Goal: Contribute content: Add original content to the website for others to see

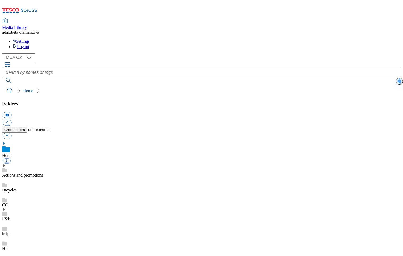
click at [31, 53] on div "( optional ) MCA CZ MCA HU MCA SK MCA CZ" at bounding box center [201, 57] width 399 height 8
click at [31, 53] on select "MCA CZ MCA HU MCA SK" at bounding box center [18, 57] width 33 height 8
select select "flare-mca-hu"
click at [4, 53] on select "MCA CZ MCA HU MCA SK" at bounding box center [18, 57] width 33 height 8
click at [11, 246] on link "icons" at bounding box center [6, 248] width 9 height 5
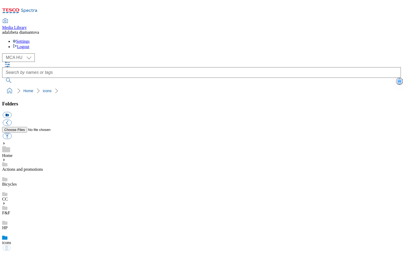
click at [28, 215] on div "HP" at bounding box center [201, 222] width 399 height 15
click at [11, 133] on button "button" at bounding box center [7, 136] width 9 height 6
type input "C:\fakepath\hu-wk28-hp-product01.png"
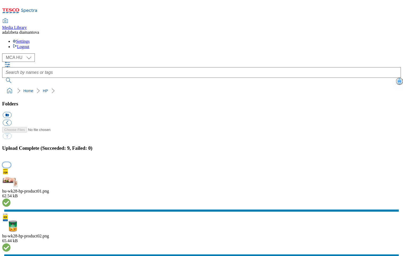
click at [11, 162] on button "button" at bounding box center [7, 164] width 8 height 5
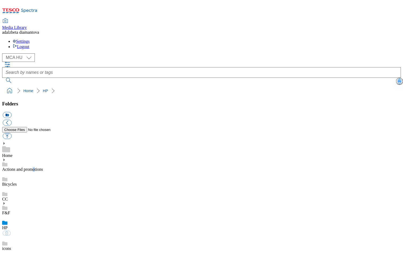
click at [43, 167] on link "Actions and promotions" at bounding box center [22, 169] width 41 height 5
click at [11, 158] on div "Actions and promotions" at bounding box center [201, 168] width 399 height 20
click at [6, 158] on icon at bounding box center [4, 160] width 4 height 4
click at [15, 188] on link "15years" at bounding box center [8, 190] width 13 height 5
click at [11, 133] on button "button" at bounding box center [7, 136] width 9 height 6
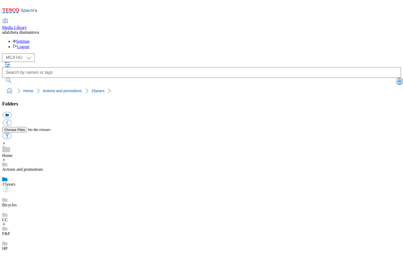
type input "C:\fakepath\hu-wk28-15y01.png"
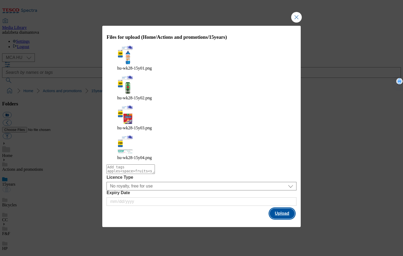
click at [286, 208] on button "Upload" at bounding box center [281, 213] width 25 height 10
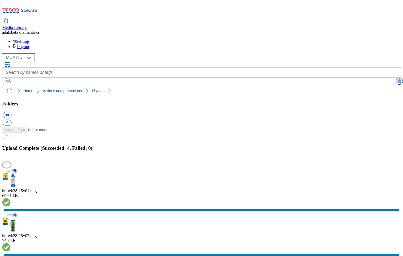
click at [11, 162] on button "button" at bounding box center [7, 164] width 8 height 5
